Goal: Task Accomplishment & Management: Manage account settings

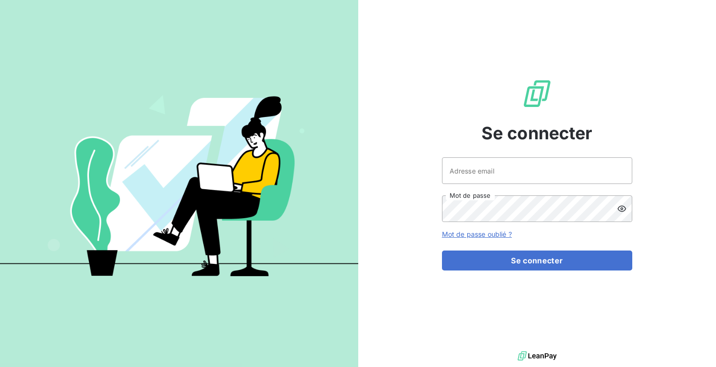
click at [568, 156] on div "Se connecter Adresse email Mot de passe Mot de passe oublié ? Se connecter" at bounding box center [537, 174] width 190 height 349
click at [557, 165] on input "Adresse email" at bounding box center [537, 170] width 190 height 27
type input "admin@sunelis"
click at [442, 251] on button "Se connecter" at bounding box center [537, 261] width 190 height 20
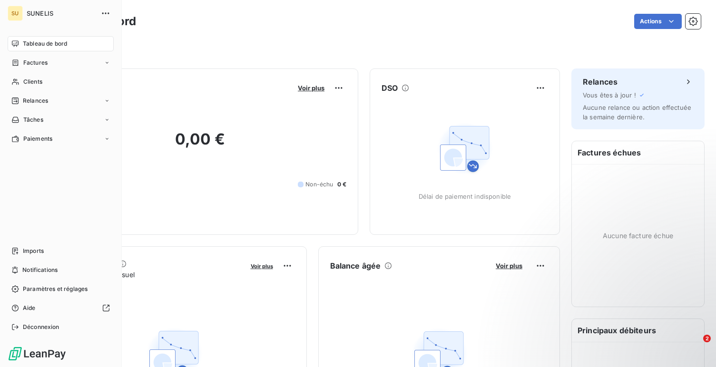
click at [27, 291] on span "Paramètres et réglages" at bounding box center [55, 289] width 65 height 9
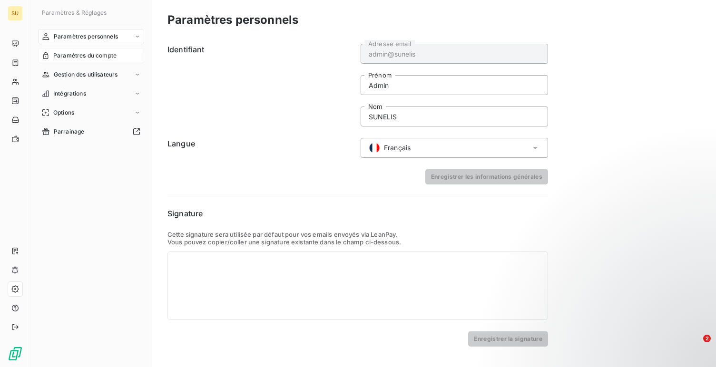
click at [102, 56] on span "Paramètres du compte" at bounding box center [84, 55] width 63 height 9
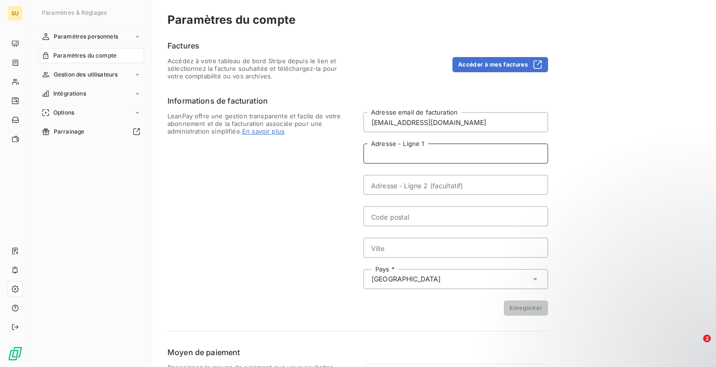
click at [431, 154] on input "Adresse - Ligne 1" at bounding box center [455, 154] width 184 height 20
paste input "ZONE INDUSTRIELLE DE LESQUIN [STREET_ADDRESS]"
type input "ZONE INDUSTRIELLE DE LESQUIN [STREET_ADDRESS]"
click at [447, 247] on input "Ville" at bounding box center [455, 248] width 184 height 20
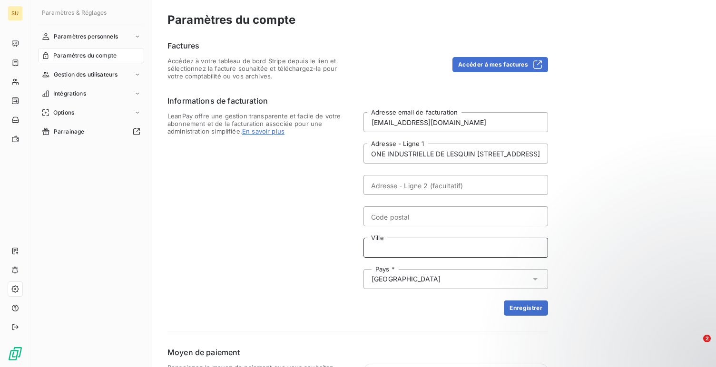
paste input "FRETIN"
type input "FRETIN"
click at [484, 151] on input "ZONE INDUSTRIELLE DE LESQUIN [STREET_ADDRESS]" at bounding box center [455, 154] width 184 height 20
type input "ZONE INDUSTRIELLE DE LESQUIN"
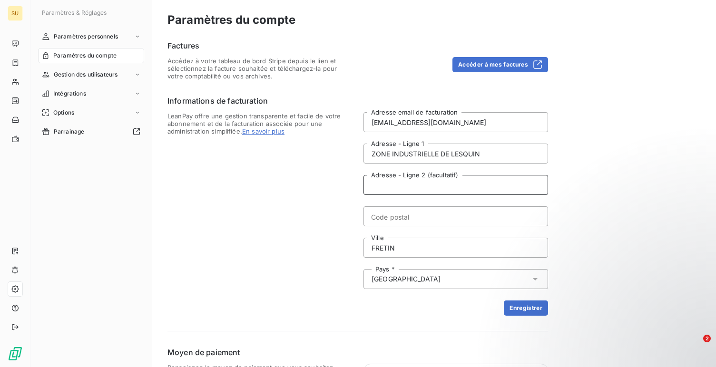
click at [410, 190] on input "Adresse - Ligne 2 (facultatif)" at bounding box center [455, 185] width 184 height 20
paste input "[STREET_ADDRESS]"
click at [460, 180] on input "[STREET_ADDRESS]" at bounding box center [455, 185] width 184 height 20
click at [454, 185] on input "[STREET_ADDRESS]" at bounding box center [455, 185] width 184 height 20
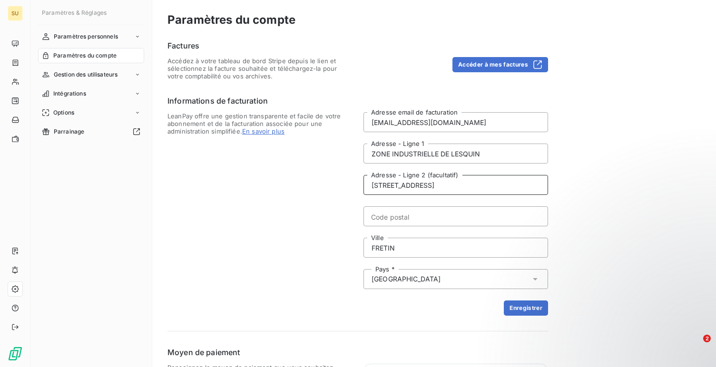
click at [454, 185] on input "[STREET_ADDRESS]" at bounding box center [455, 185] width 184 height 20
type input "[STREET_ADDRESS]"
click at [415, 221] on input "Code postal" at bounding box center [455, 216] width 184 height 20
paste input "59273"
type input "59273"
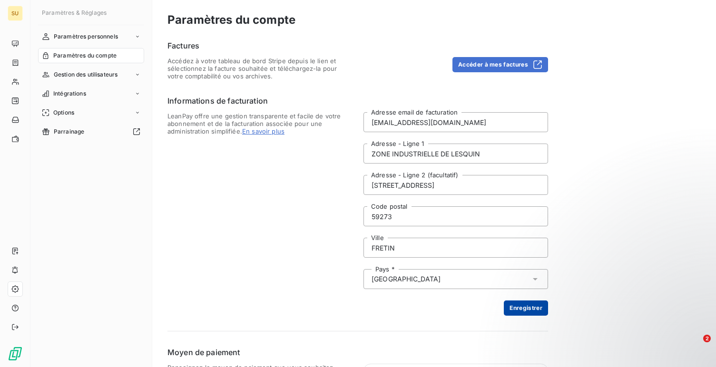
click at [517, 305] on button "Enregistrer" at bounding box center [525, 307] width 44 height 15
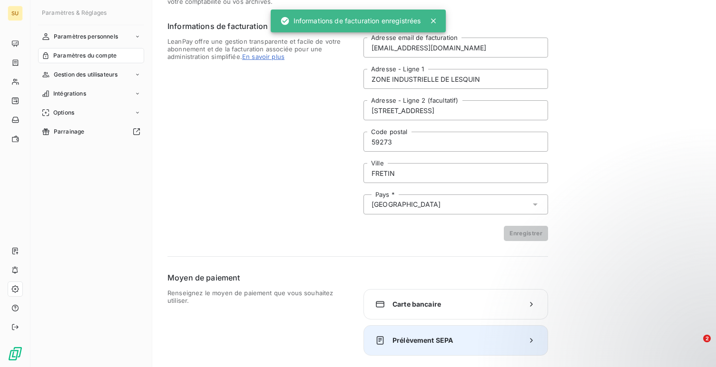
click at [399, 337] on span "Prélèvement SEPA" at bounding box center [455, 341] width 126 height 10
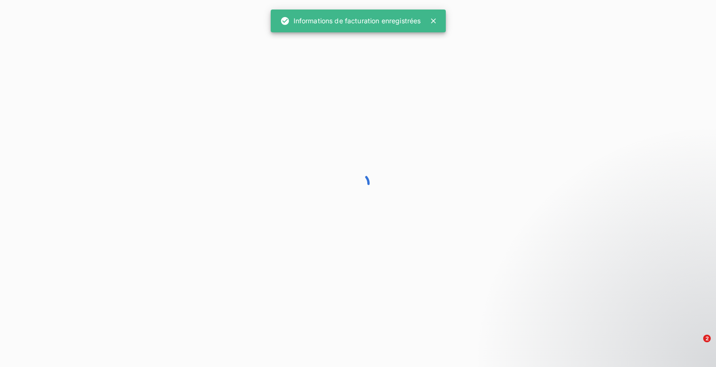
scroll to position [23, 0]
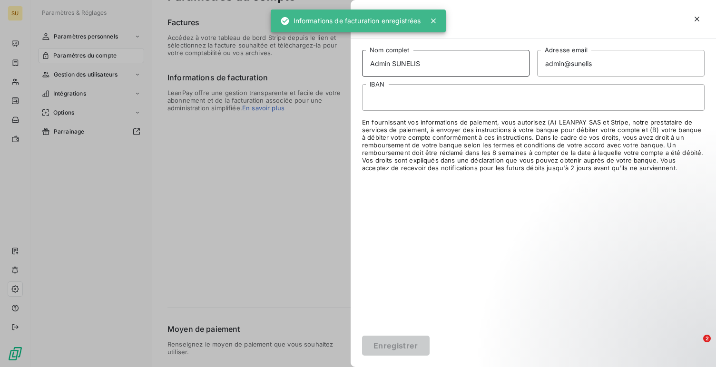
click at [383, 59] on input "Admin SUNELIS" at bounding box center [445, 63] width 167 height 27
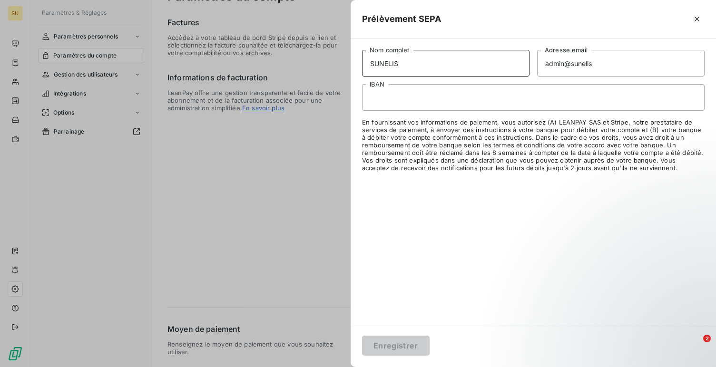
type input "SUNELIS"
click at [559, 66] on input "admin@sunelis" at bounding box center [620, 63] width 167 height 27
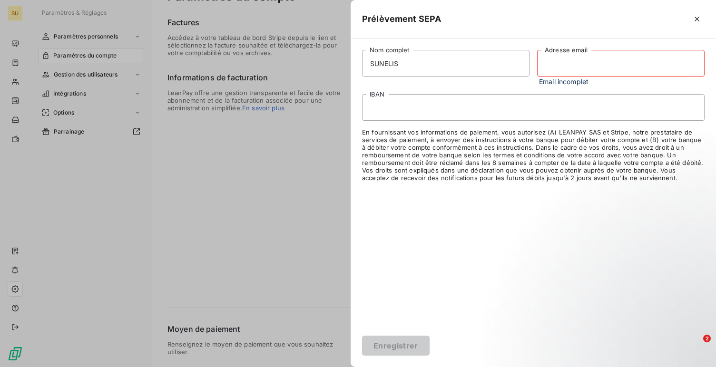
paste input "[EMAIL_ADDRESS][DOMAIN_NAME]"
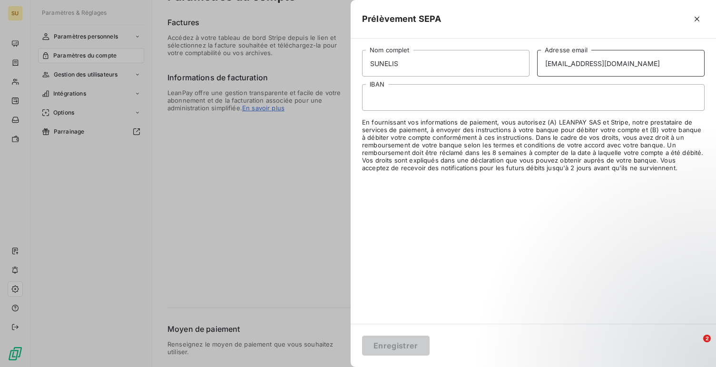
type input "[EMAIL_ADDRESS][DOMAIN_NAME]"
click at [476, 94] on iframe at bounding box center [533, 98] width 326 height 8
click at [388, 341] on button "Enregistrer" at bounding box center [396, 346] width 68 height 20
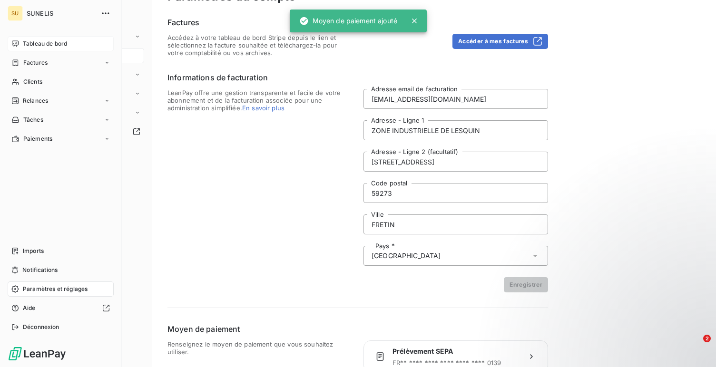
click at [15, 49] on div "Tableau de bord" at bounding box center [61, 43] width 106 height 15
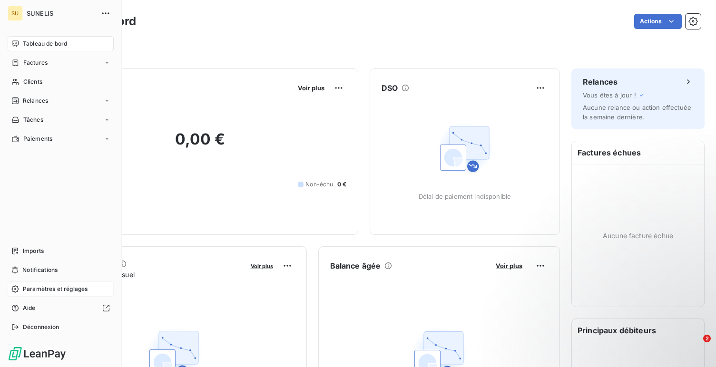
click at [22, 290] on div "Paramètres et réglages" at bounding box center [61, 288] width 106 height 15
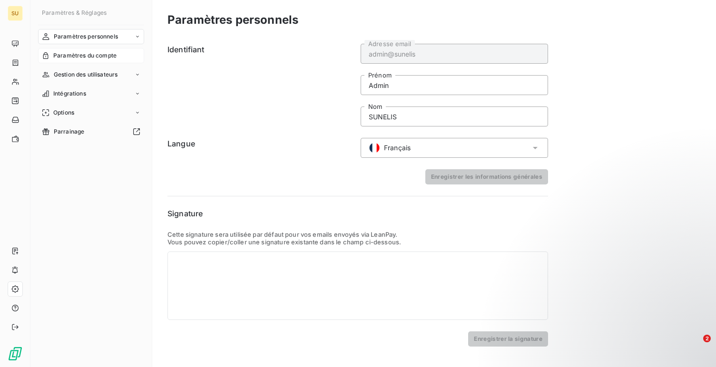
click at [103, 53] on span "Paramètres du compte" at bounding box center [84, 55] width 63 height 9
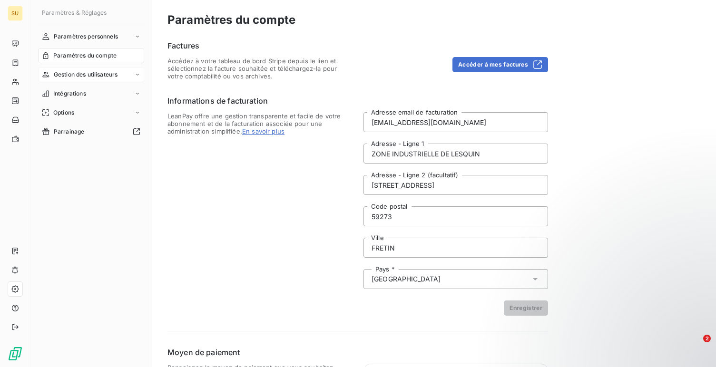
click at [95, 78] on span "Gestion des utilisateurs" at bounding box center [86, 74] width 64 height 9
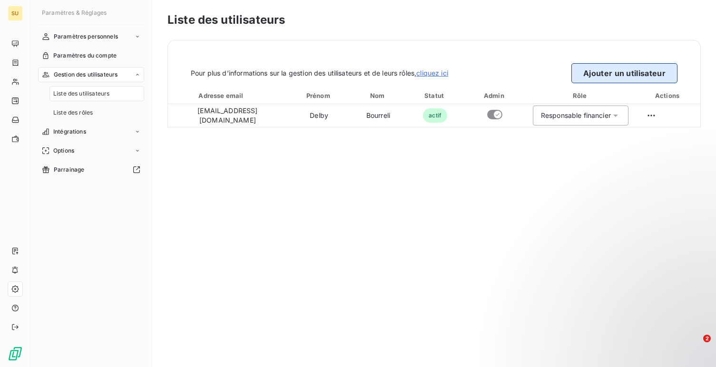
click at [602, 68] on button "Ajouter un utilisateur" at bounding box center [624, 73] width 106 height 20
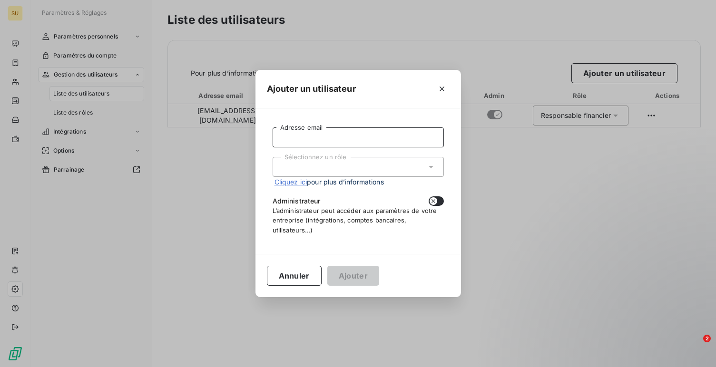
click at [379, 138] on input "Adresse email" at bounding box center [357, 137] width 171 height 20
paste input "[EMAIL_ADDRESS][DOMAIN_NAME]"
type input "[EMAIL_ADDRESS][DOMAIN_NAME]"
click at [349, 166] on div "Sélectionnez un rôle" at bounding box center [357, 167] width 171 height 20
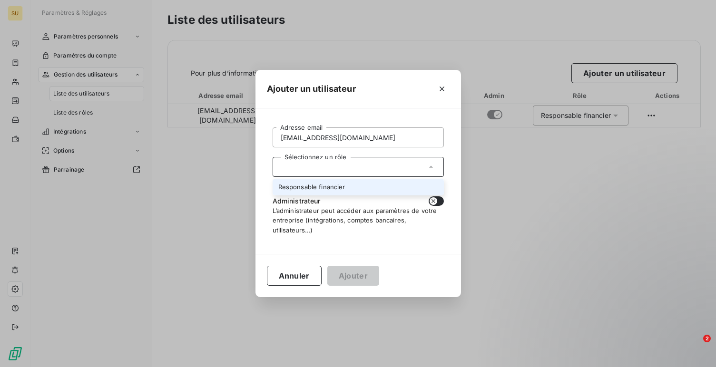
click at [345, 188] on li "Responsable financier" at bounding box center [357, 187] width 171 height 17
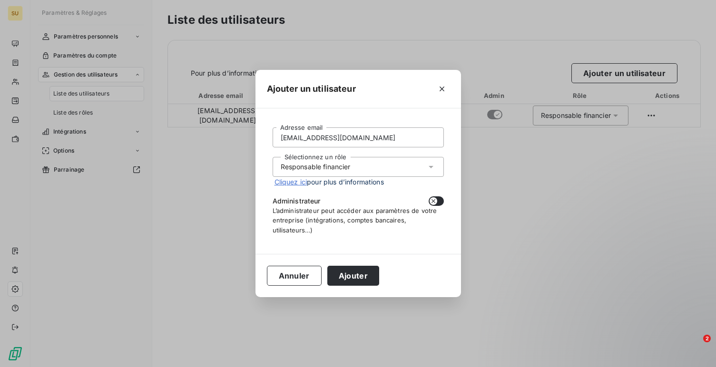
click at [438, 204] on button "button" at bounding box center [435, 201] width 15 height 10
checkbox input "true"
click at [349, 279] on button "Ajouter" at bounding box center [353, 276] width 52 height 20
